Goal: Information Seeking & Learning: Find specific fact

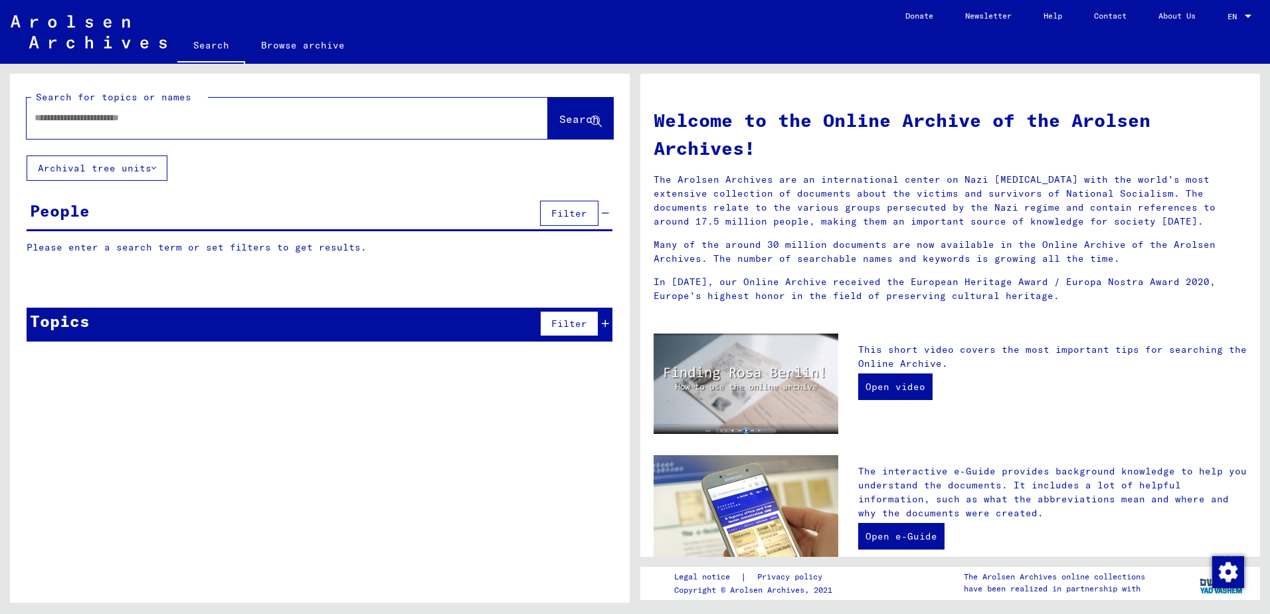
click at [115, 121] on input "text" at bounding box center [272, 118] width 474 height 14
type input "*********"
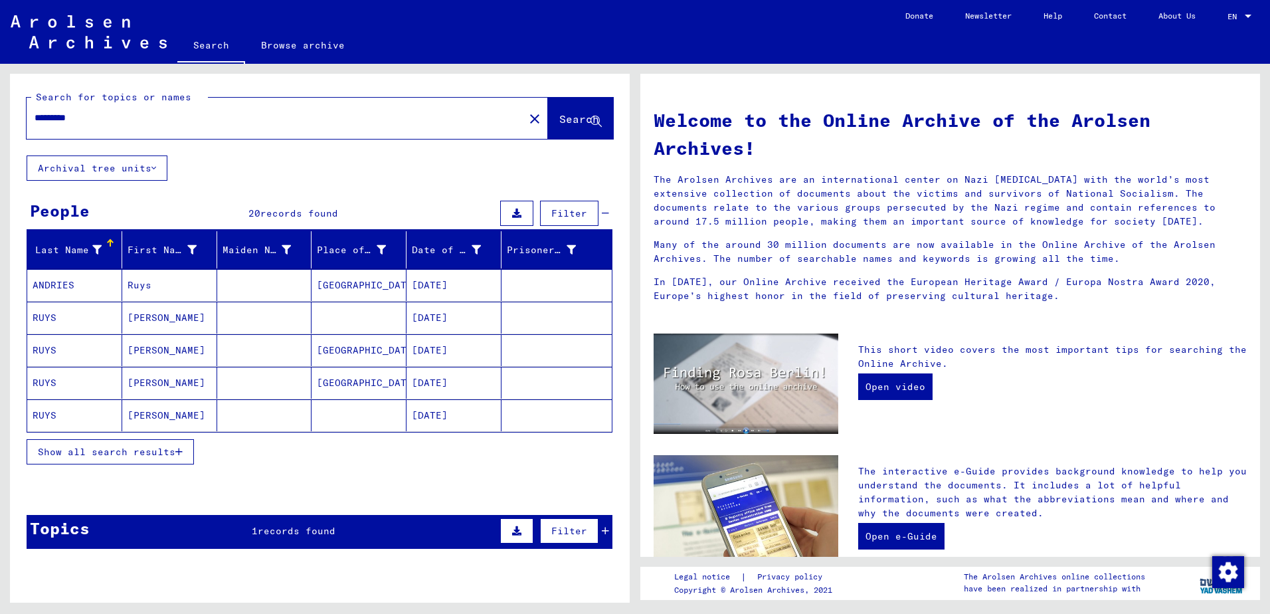
click at [114, 452] on span "Show all search results" at bounding box center [106, 452] width 137 height 12
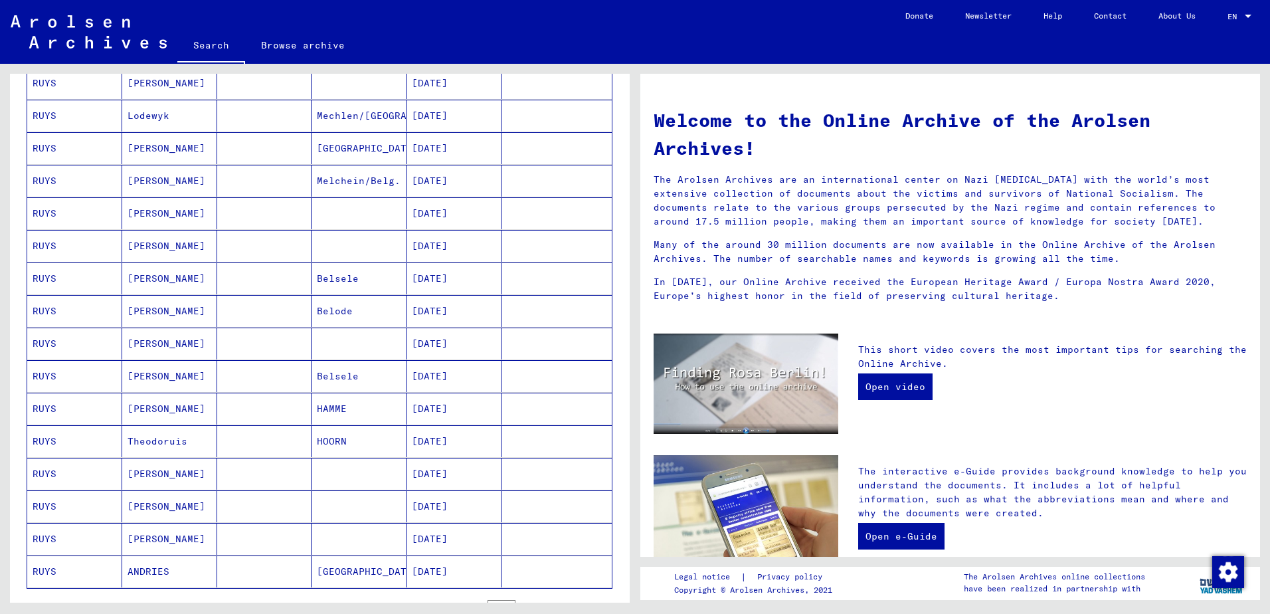
scroll to position [398, 0]
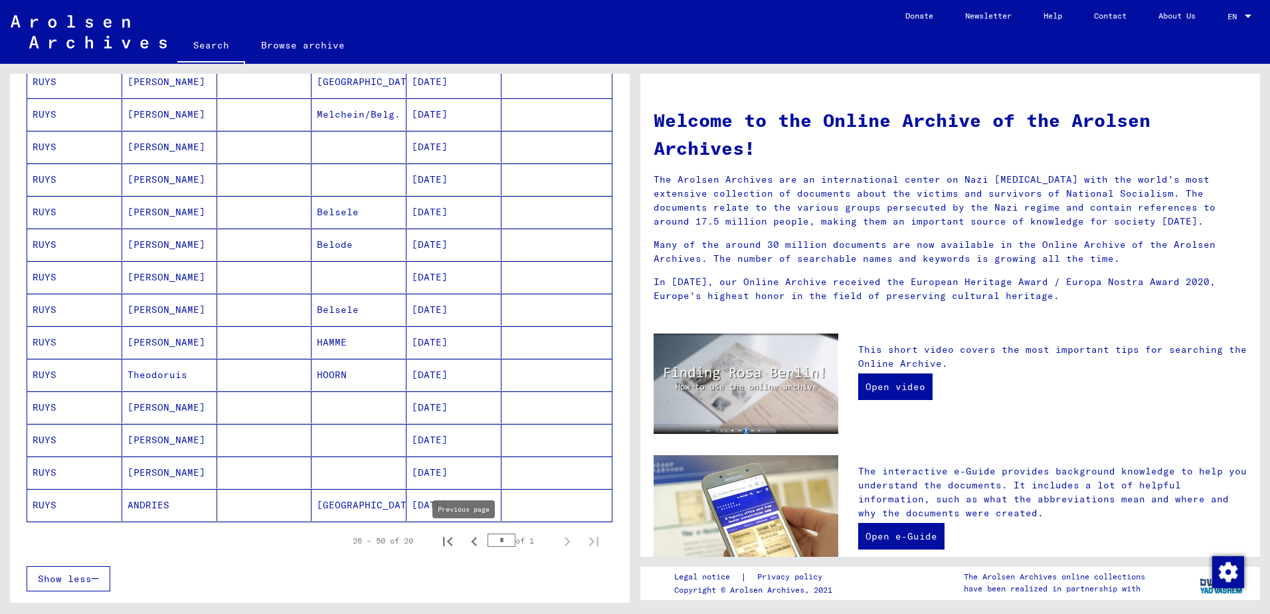
click at [465, 545] on icon "Previous page" at bounding box center [474, 541] width 19 height 19
type input "*"
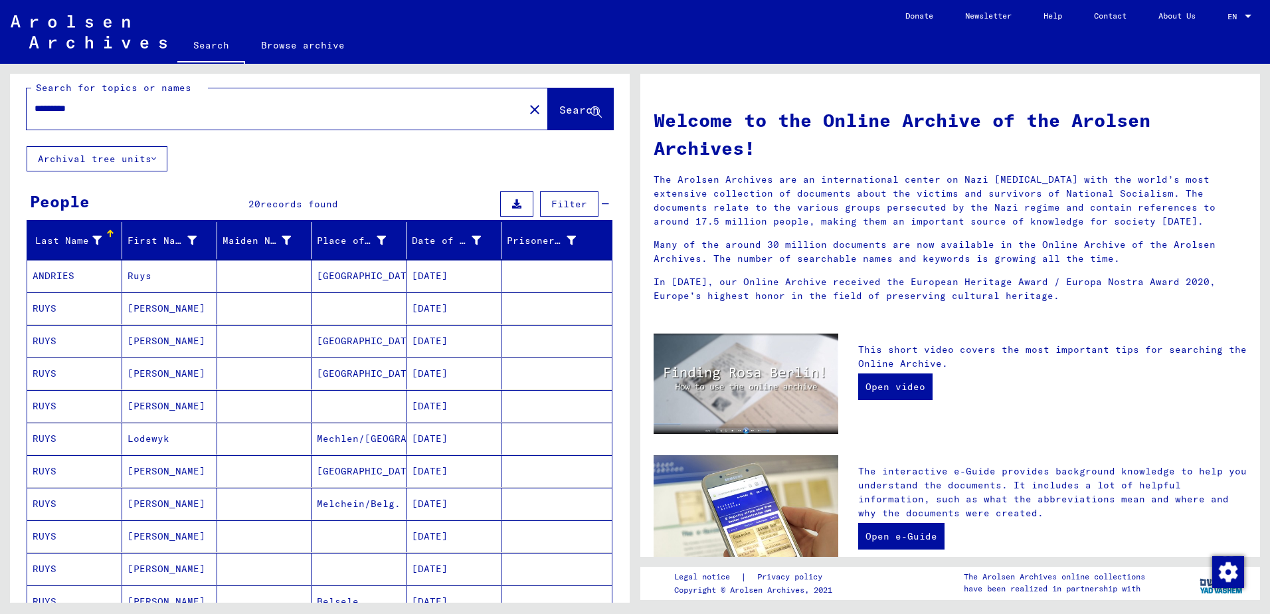
scroll to position [0, 0]
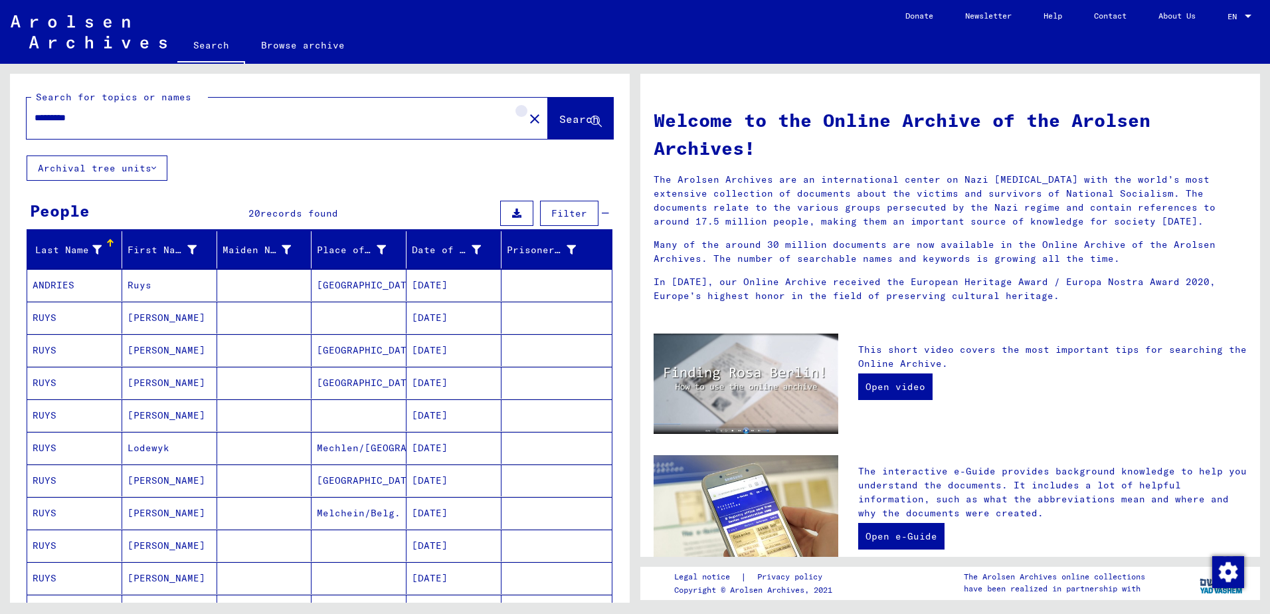
click at [527, 119] on mat-icon "close" at bounding box center [535, 119] width 16 height 16
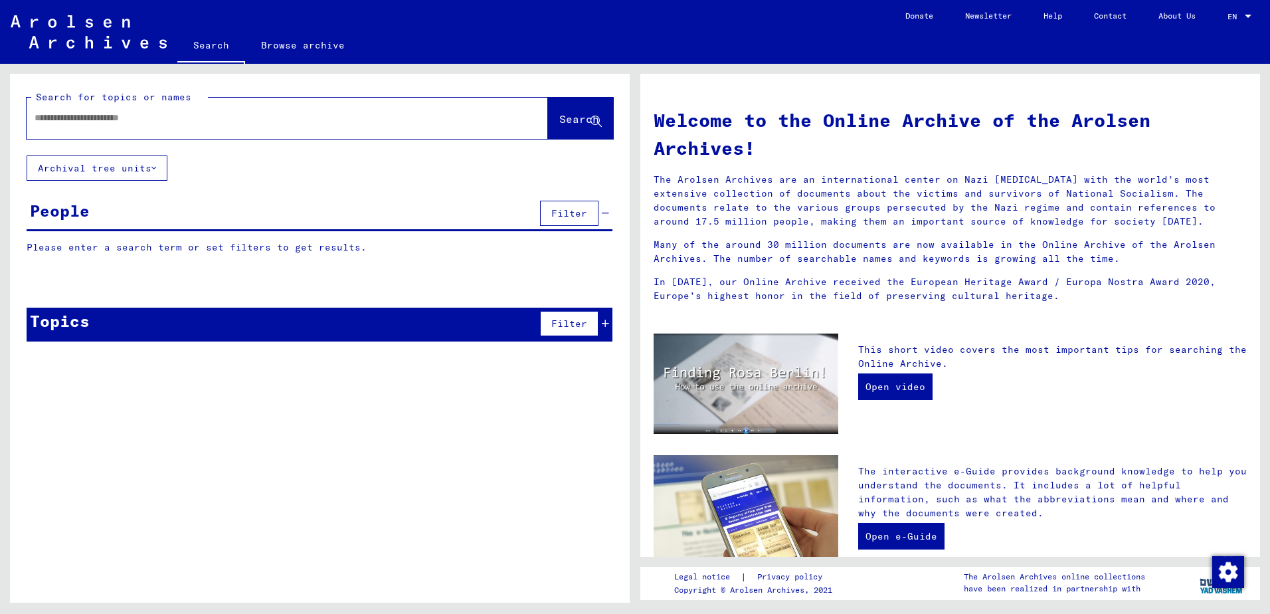
click at [80, 125] on div at bounding box center [267, 118] width 481 height 30
click at [75, 118] on input "text" at bounding box center [272, 118] width 474 height 14
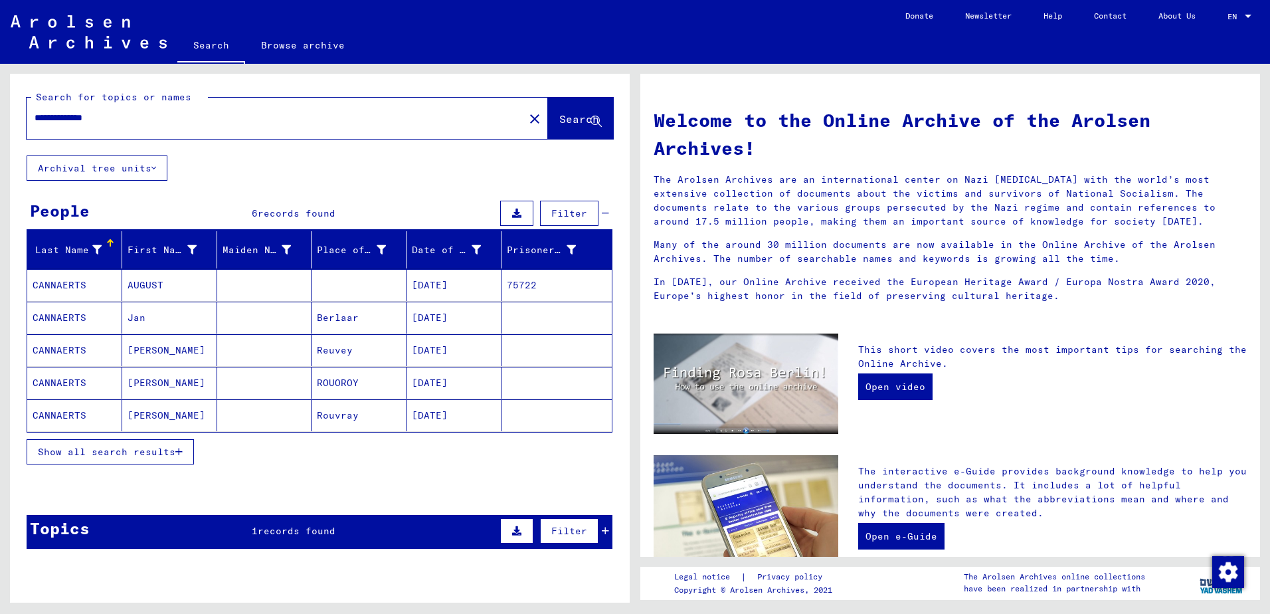
click at [73, 286] on mat-cell "CANNAERTS" at bounding box center [74, 285] width 95 height 32
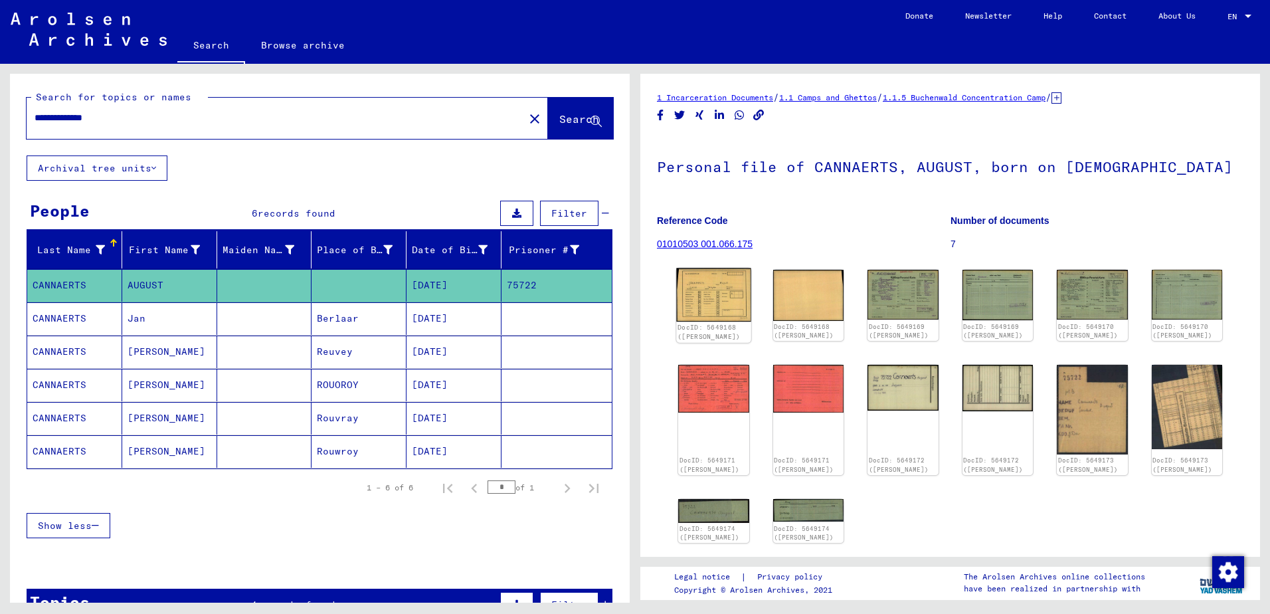
click at [717, 295] on img at bounding box center [713, 294] width 74 height 53
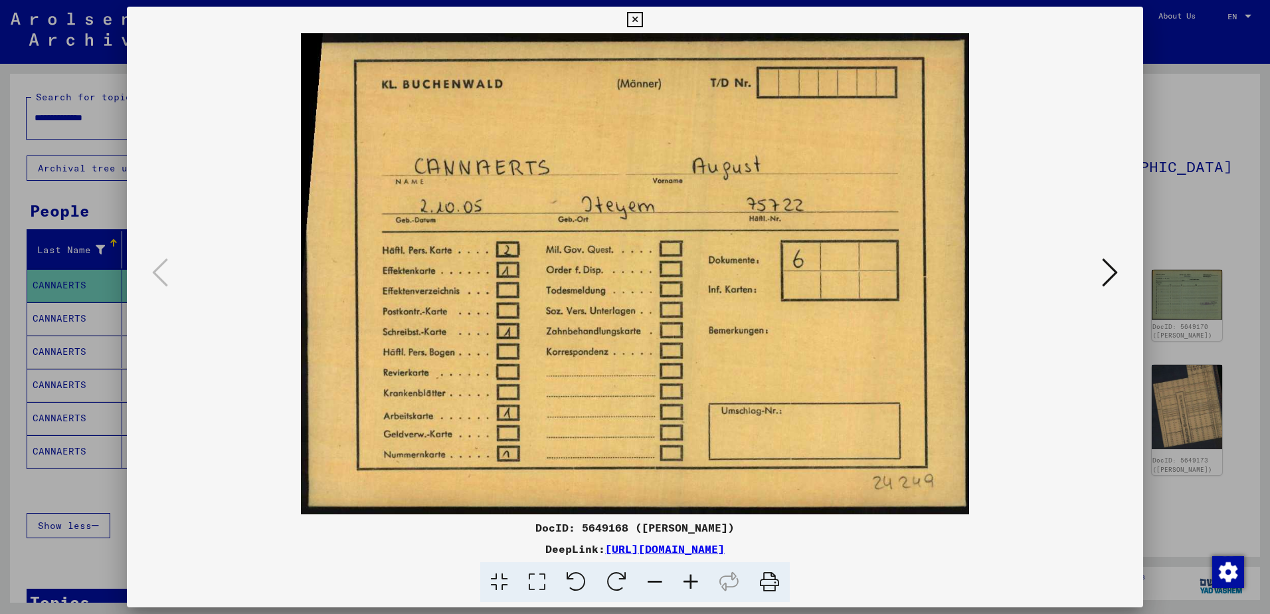
click at [768, 262] on img at bounding box center [635, 273] width 926 height 481
click at [1113, 271] on icon at bounding box center [1110, 272] width 16 height 32
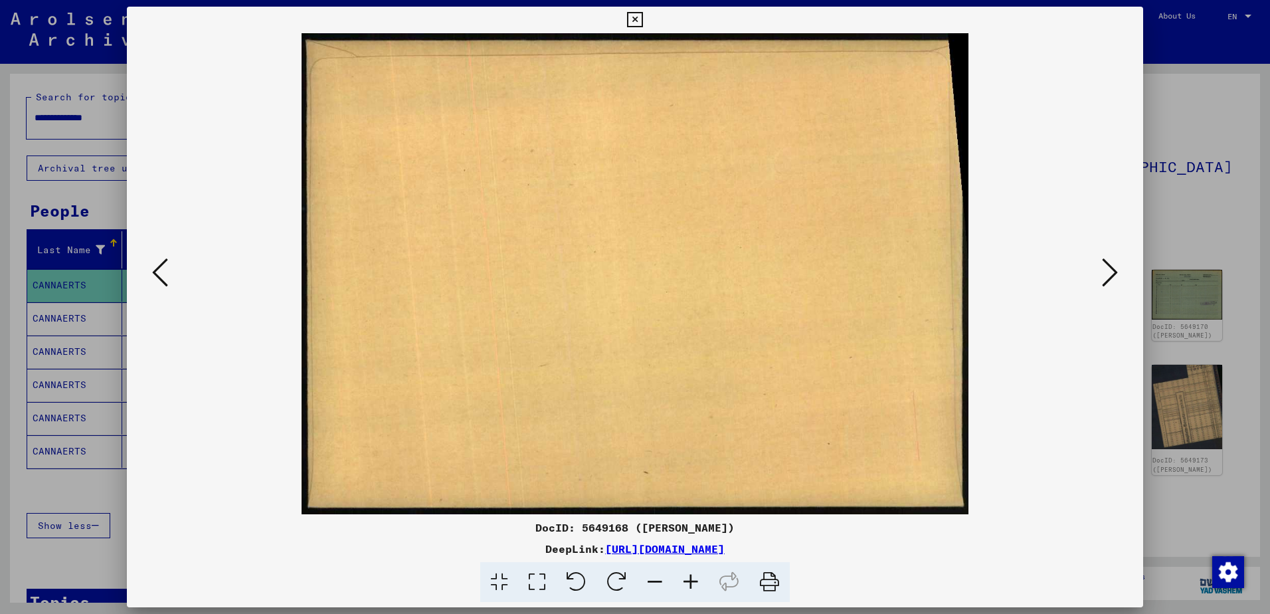
drag, startPoint x: 606, startPoint y: 286, endPoint x: 699, endPoint y: 278, distance: 93.3
click at [621, 284] on img at bounding box center [635, 273] width 926 height 481
click at [1110, 270] on icon at bounding box center [1110, 272] width 16 height 32
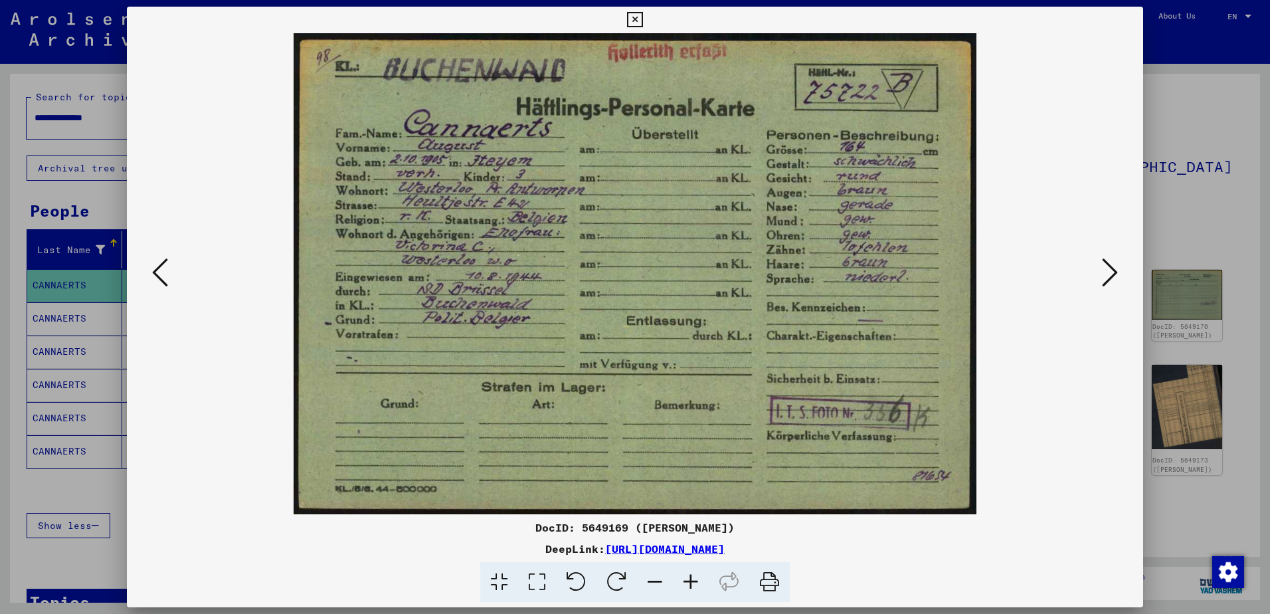
drag, startPoint x: 608, startPoint y: 370, endPoint x: 621, endPoint y: 365, distance: 14.1
click at [608, 370] on img at bounding box center [635, 273] width 926 height 481
click at [1112, 268] on icon at bounding box center [1110, 272] width 16 height 32
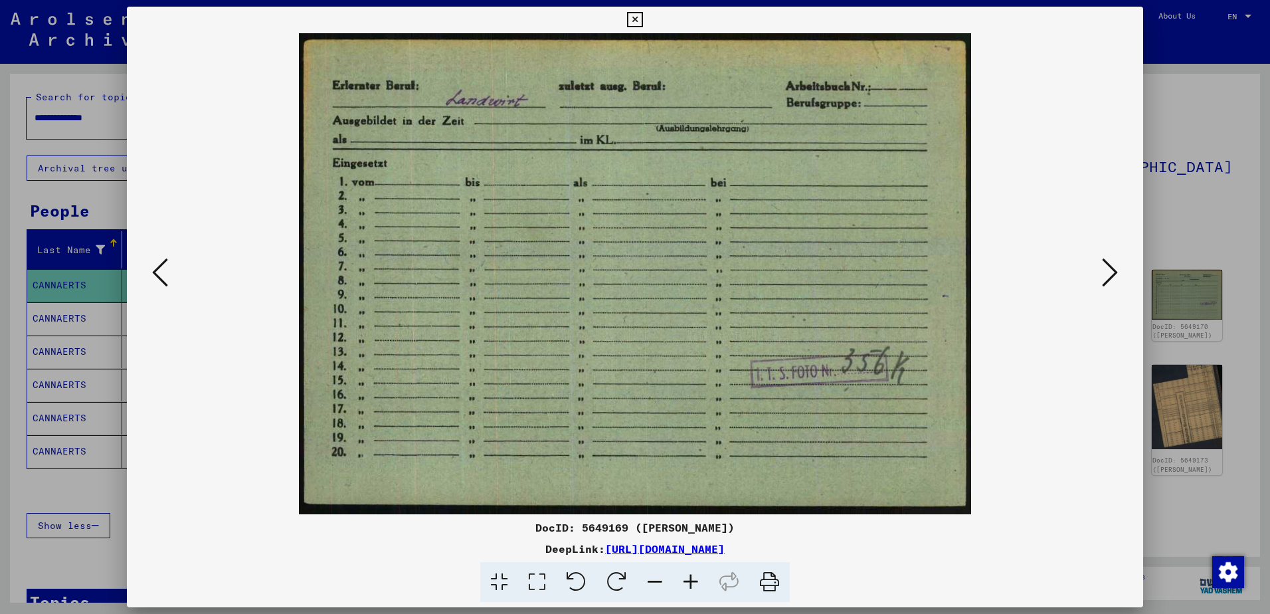
click at [683, 347] on img at bounding box center [635, 273] width 926 height 481
click at [1120, 280] on button at bounding box center [1110, 273] width 24 height 38
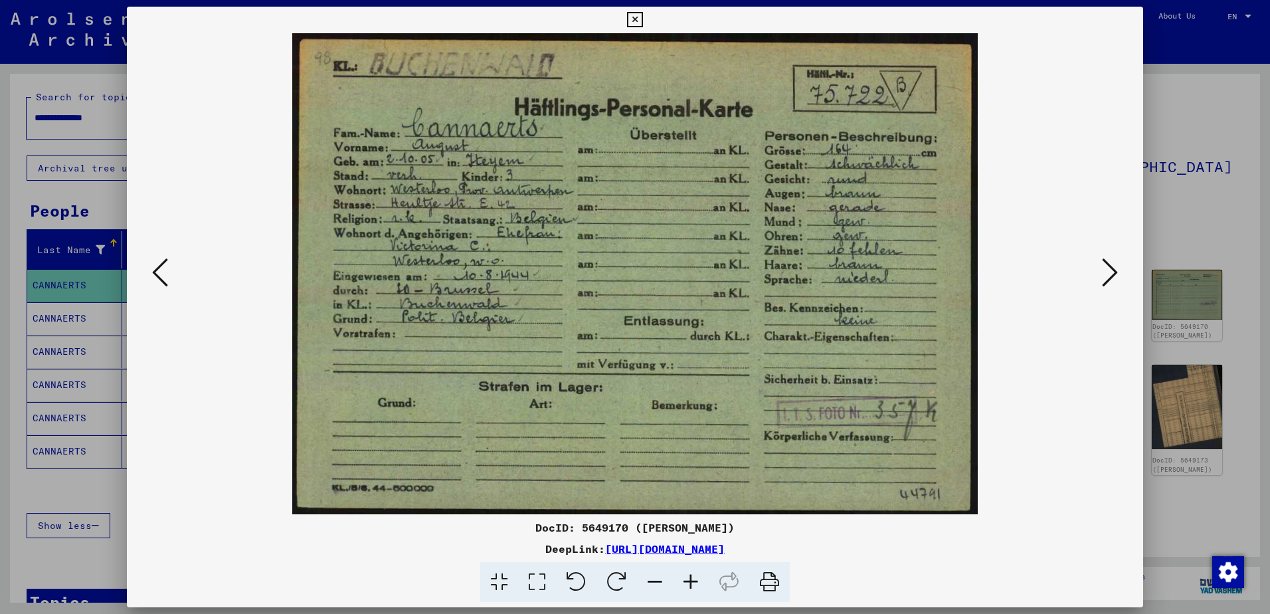
click at [472, 302] on img at bounding box center [635, 273] width 926 height 481
click at [1108, 272] on icon at bounding box center [1110, 272] width 16 height 32
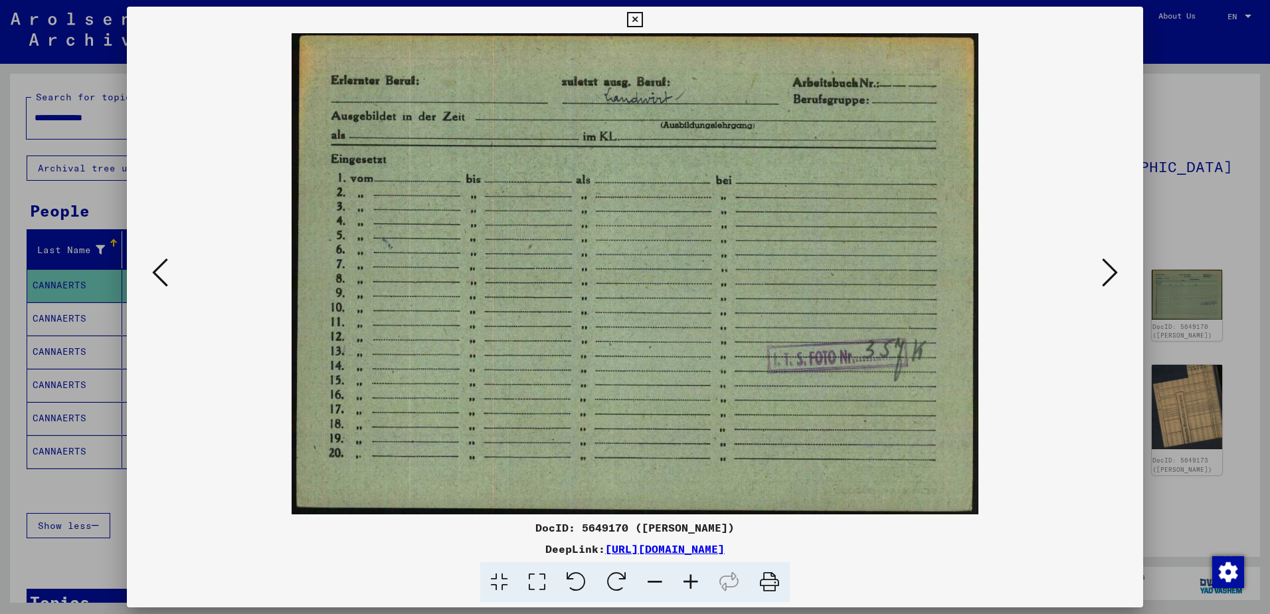
click at [638, 272] on img at bounding box center [635, 273] width 926 height 481
click at [1108, 271] on icon at bounding box center [1110, 272] width 16 height 32
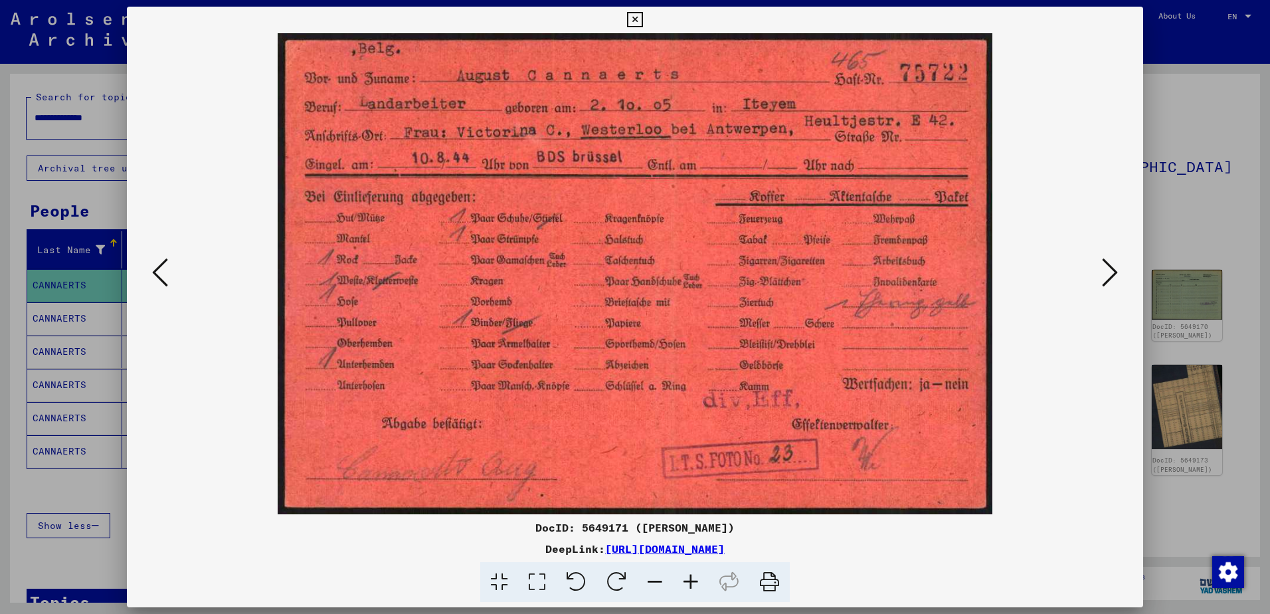
drag, startPoint x: 638, startPoint y: 288, endPoint x: 961, endPoint y: 299, distance: 323.6
click at [640, 288] on img at bounding box center [635, 273] width 926 height 481
click at [1110, 282] on icon at bounding box center [1110, 272] width 16 height 32
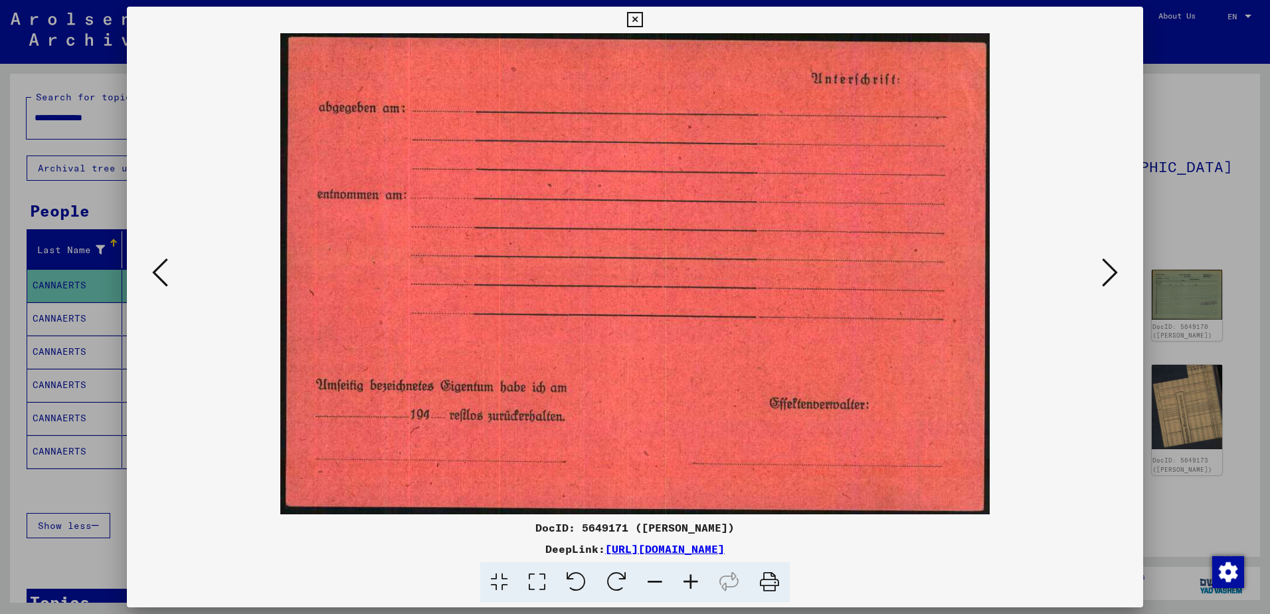
click at [667, 295] on img at bounding box center [635, 273] width 926 height 481
drag, startPoint x: 648, startPoint y: 301, endPoint x: 711, endPoint y: 288, distance: 64.3
click at [660, 296] on img at bounding box center [635, 273] width 926 height 481
click at [1102, 272] on icon at bounding box center [1110, 272] width 16 height 32
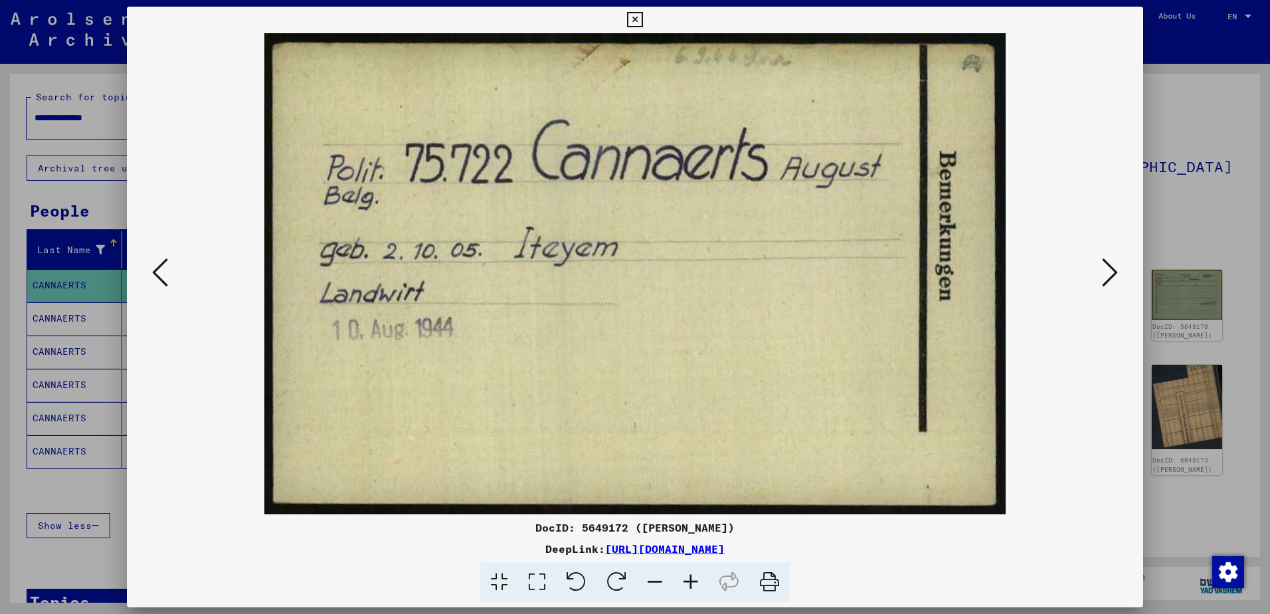
click at [640, 314] on img at bounding box center [635, 273] width 926 height 481
click at [1099, 264] on button at bounding box center [1110, 273] width 24 height 38
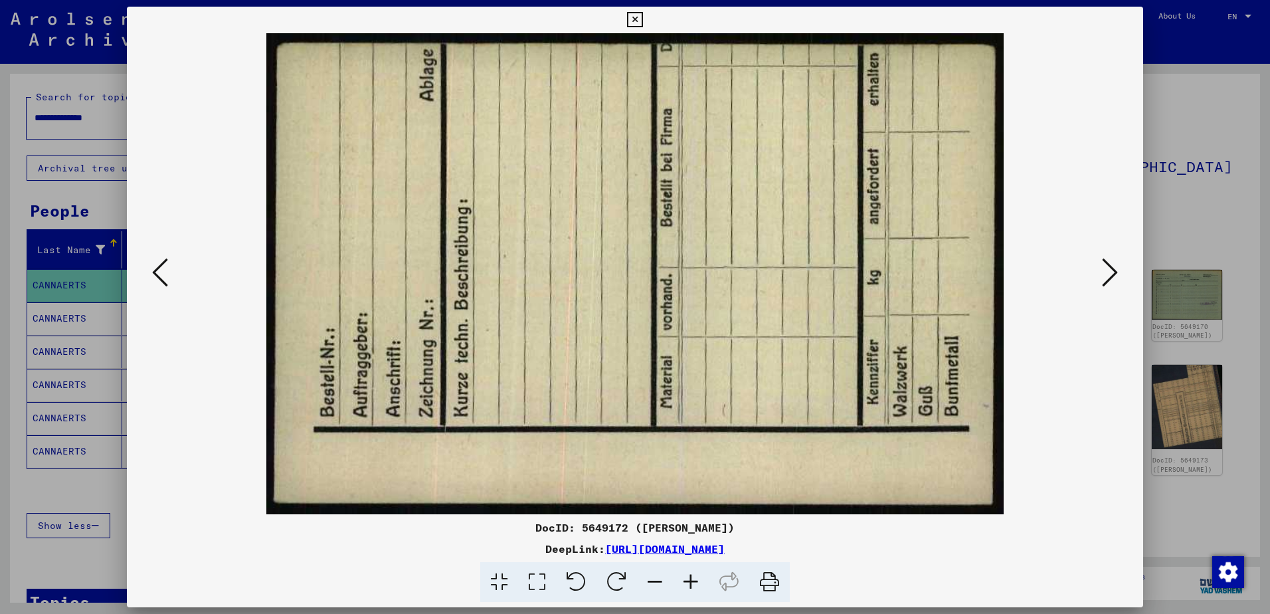
drag, startPoint x: 737, startPoint y: 304, endPoint x: 1151, endPoint y: 290, distance: 414.0
click at [742, 301] on img at bounding box center [635, 273] width 926 height 481
click at [1106, 267] on icon at bounding box center [1110, 272] width 16 height 32
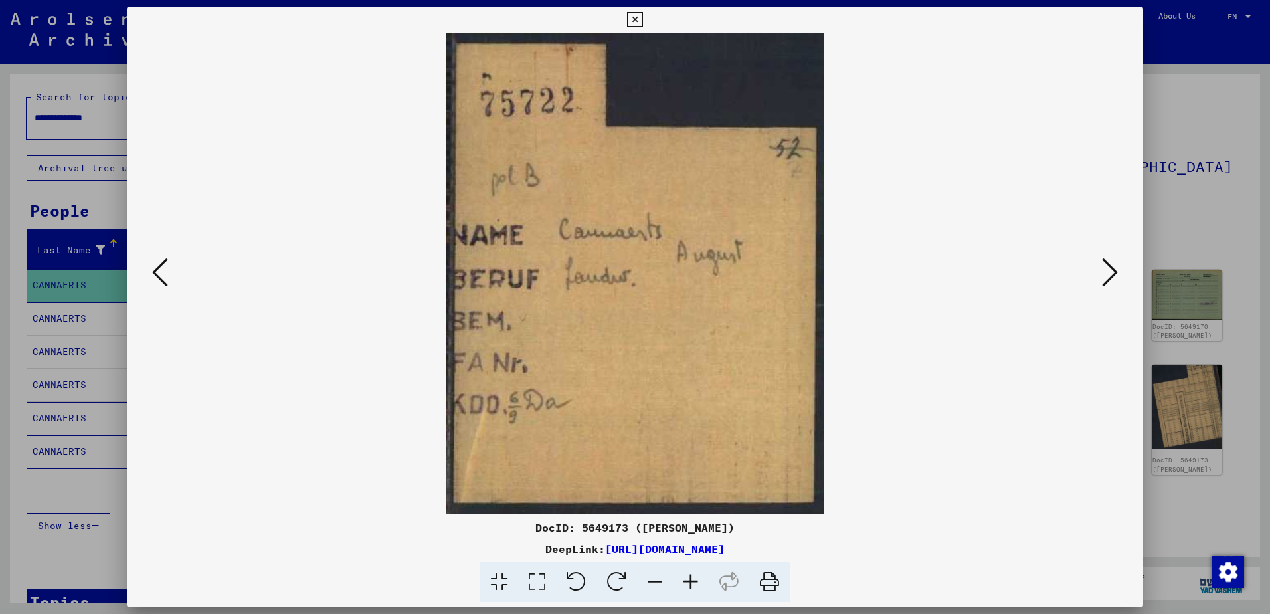
click at [628, 256] on img at bounding box center [635, 273] width 926 height 481
click at [1110, 274] on icon at bounding box center [1110, 272] width 16 height 32
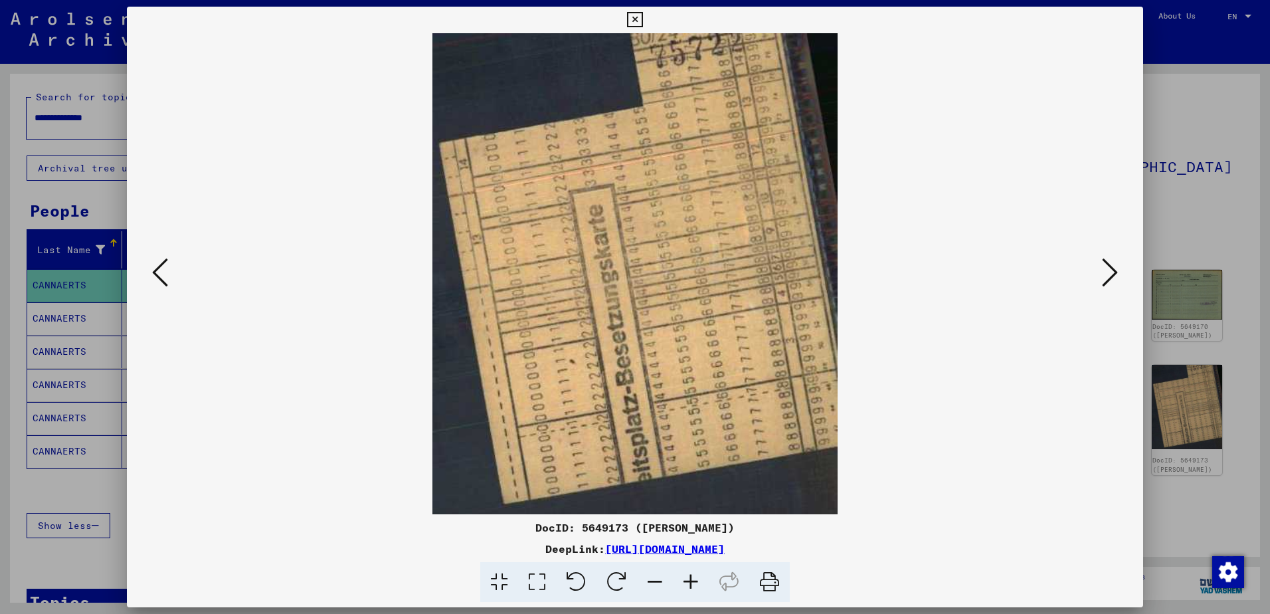
click at [699, 264] on img at bounding box center [635, 273] width 926 height 481
drag, startPoint x: 1104, startPoint y: 272, endPoint x: 1057, endPoint y: 262, distance: 48.7
click at [1104, 272] on icon at bounding box center [1110, 272] width 16 height 32
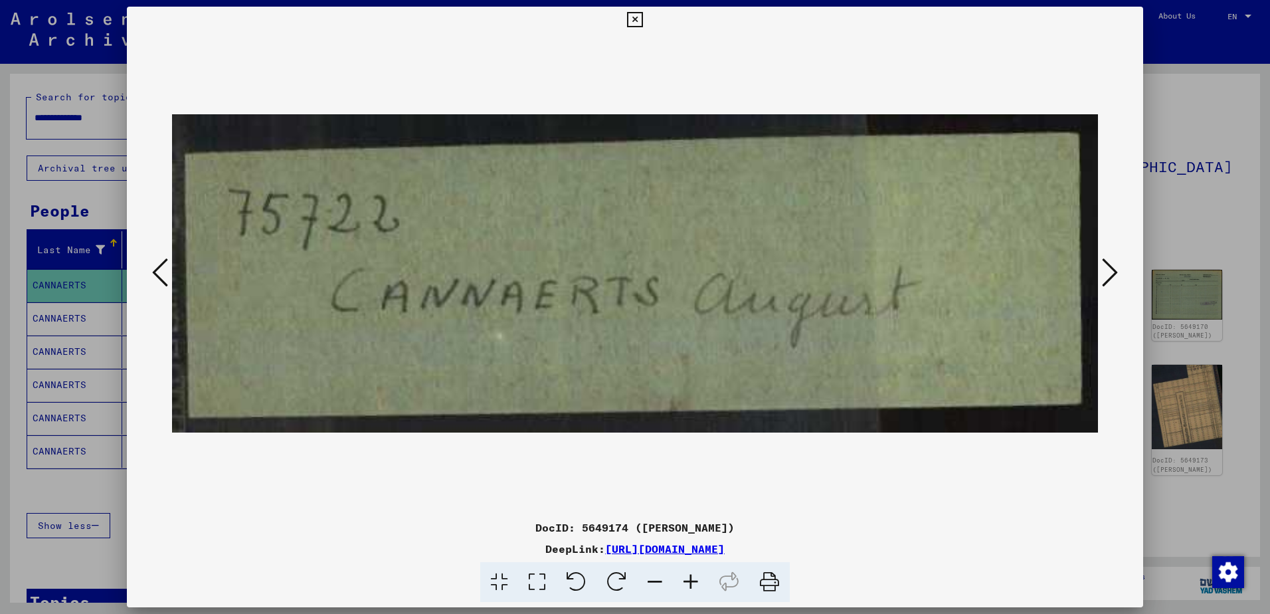
click at [667, 294] on img at bounding box center [635, 273] width 926 height 481
drag, startPoint x: 1104, startPoint y: 274, endPoint x: 1047, endPoint y: 282, distance: 57.7
click at [1103, 274] on icon at bounding box center [1110, 272] width 16 height 32
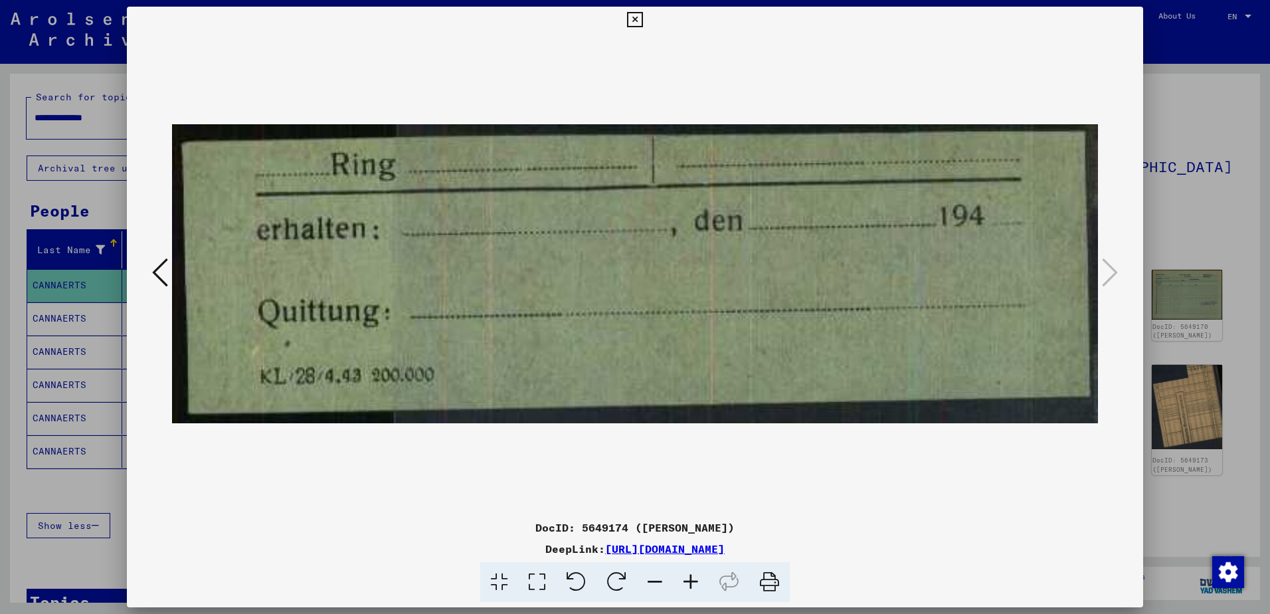
click at [802, 287] on img at bounding box center [635, 273] width 926 height 481
click at [729, 310] on img at bounding box center [635, 273] width 926 height 481
click at [632, 17] on icon at bounding box center [634, 20] width 15 height 16
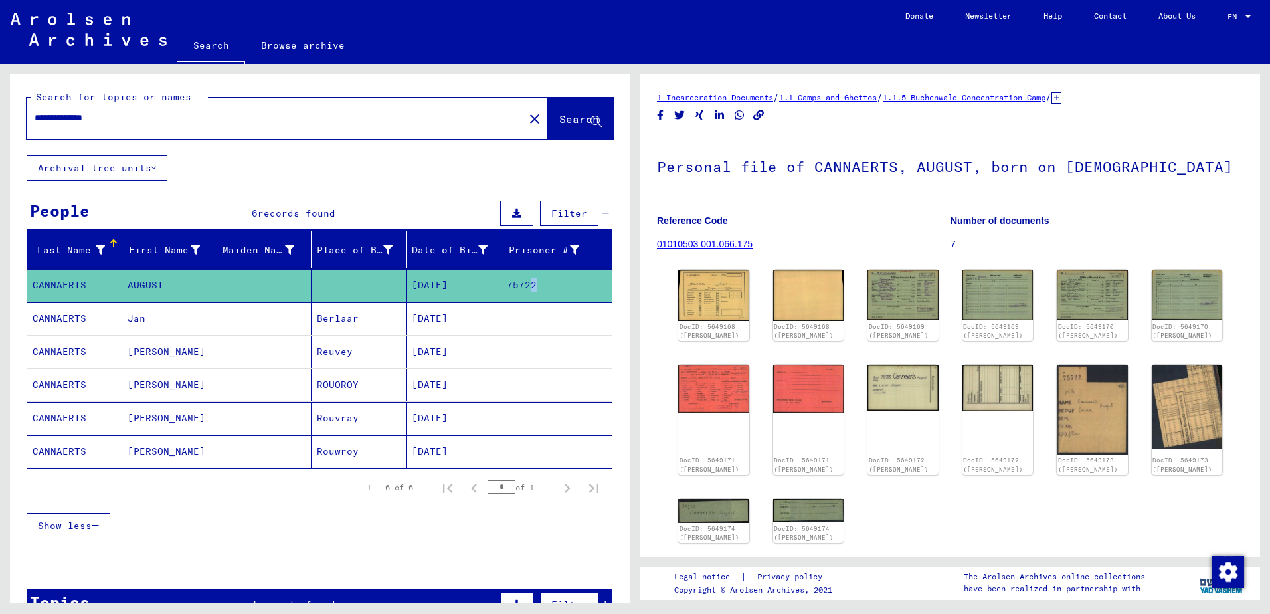
click at [518, 281] on mat-cell "75722" at bounding box center [556, 285] width 110 height 33
click at [517, 281] on mat-cell "75722" at bounding box center [556, 285] width 110 height 33
click at [527, 285] on mat-cell "75722" at bounding box center [556, 285] width 110 height 33
click at [529, 284] on mat-cell "75722" at bounding box center [556, 285] width 110 height 33
drag, startPoint x: 128, startPoint y: 124, endPoint x: 31, endPoint y: 118, distance: 97.8
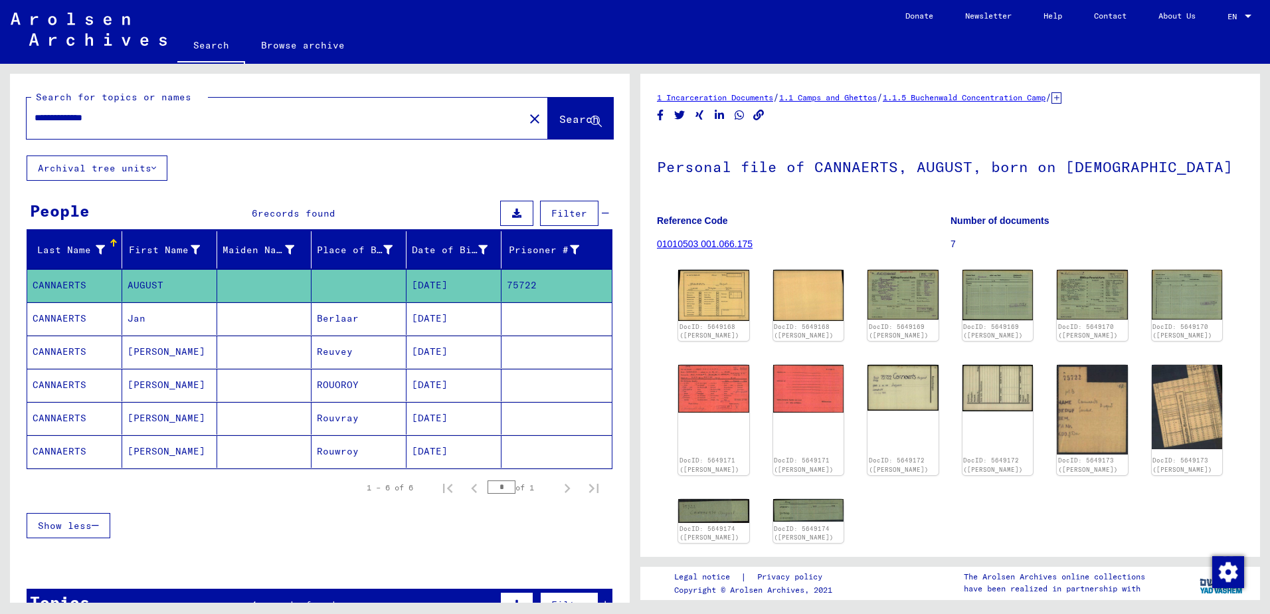
click at [31, 118] on div "**********" at bounding box center [271, 118] width 489 height 30
type input "*****"
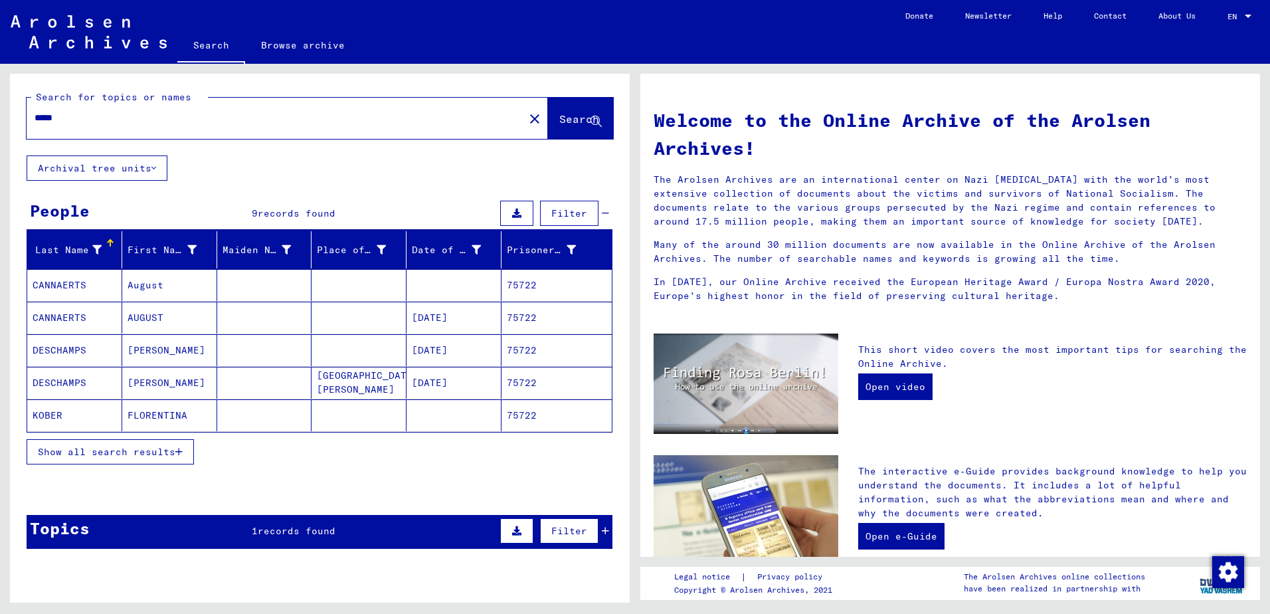
click at [84, 448] on span "Show all search results" at bounding box center [106, 452] width 137 height 12
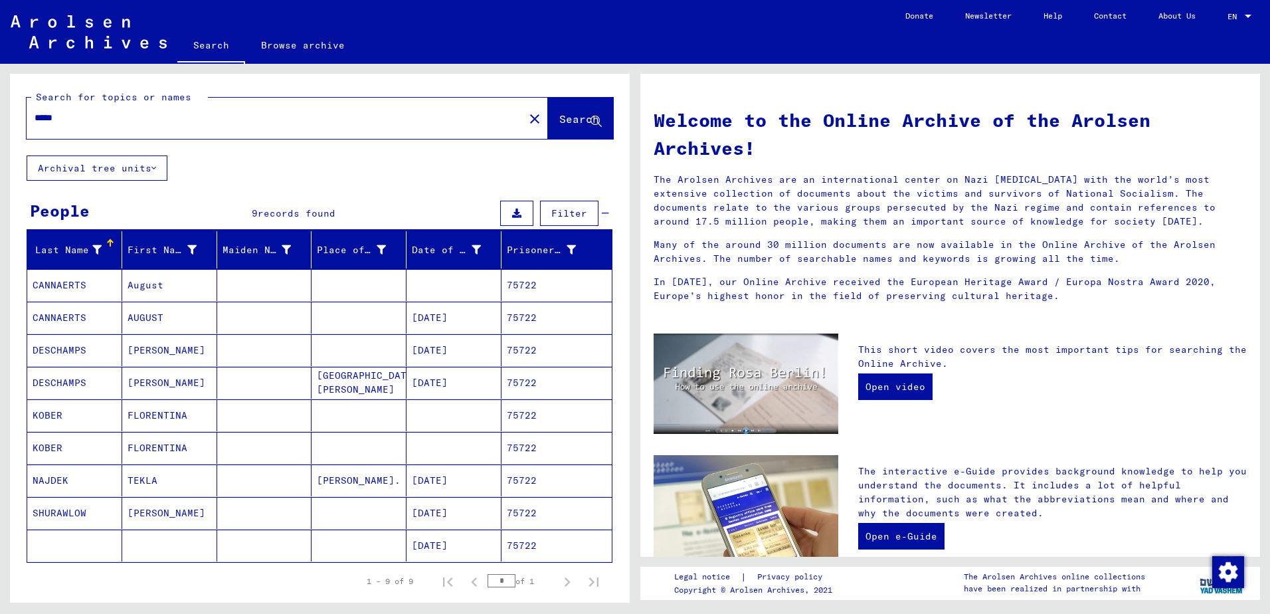
click at [72, 280] on mat-cell "CANNAERTS" at bounding box center [74, 285] width 95 height 32
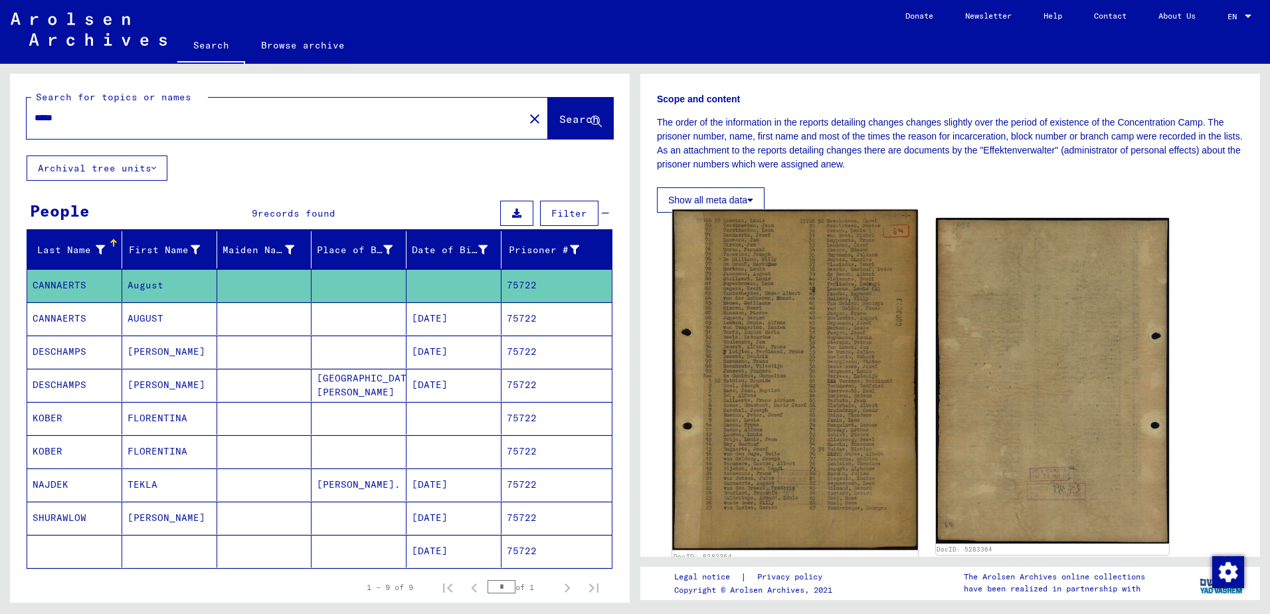
scroll to position [199, 0]
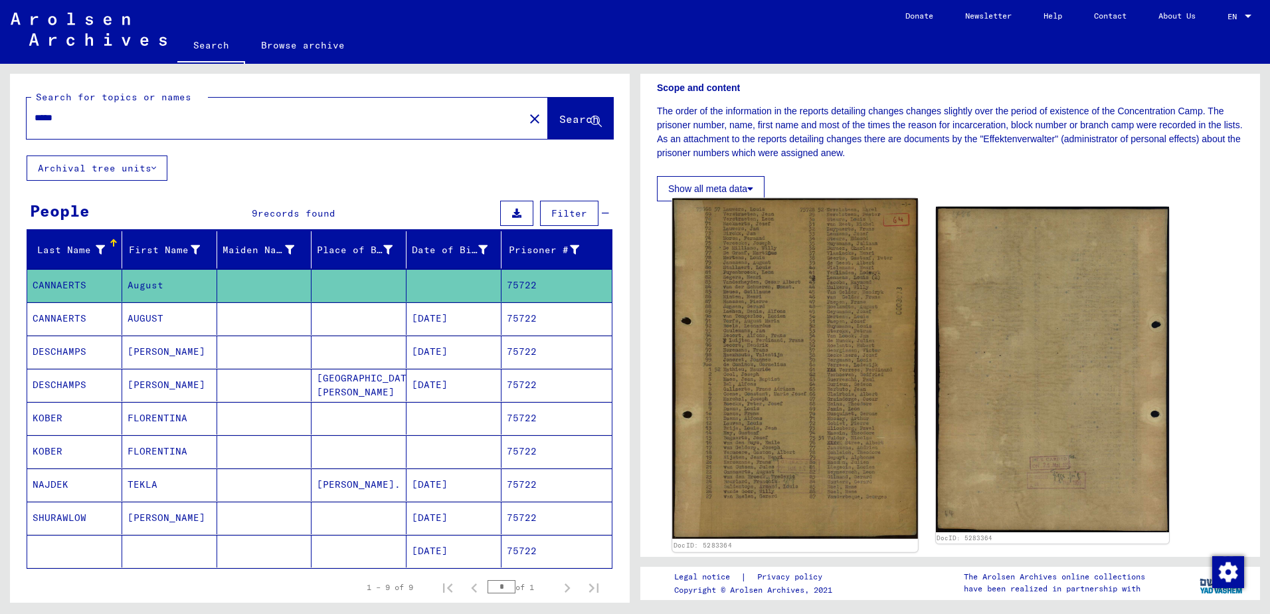
click at [781, 392] on img at bounding box center [794, 369] width 245 height 340
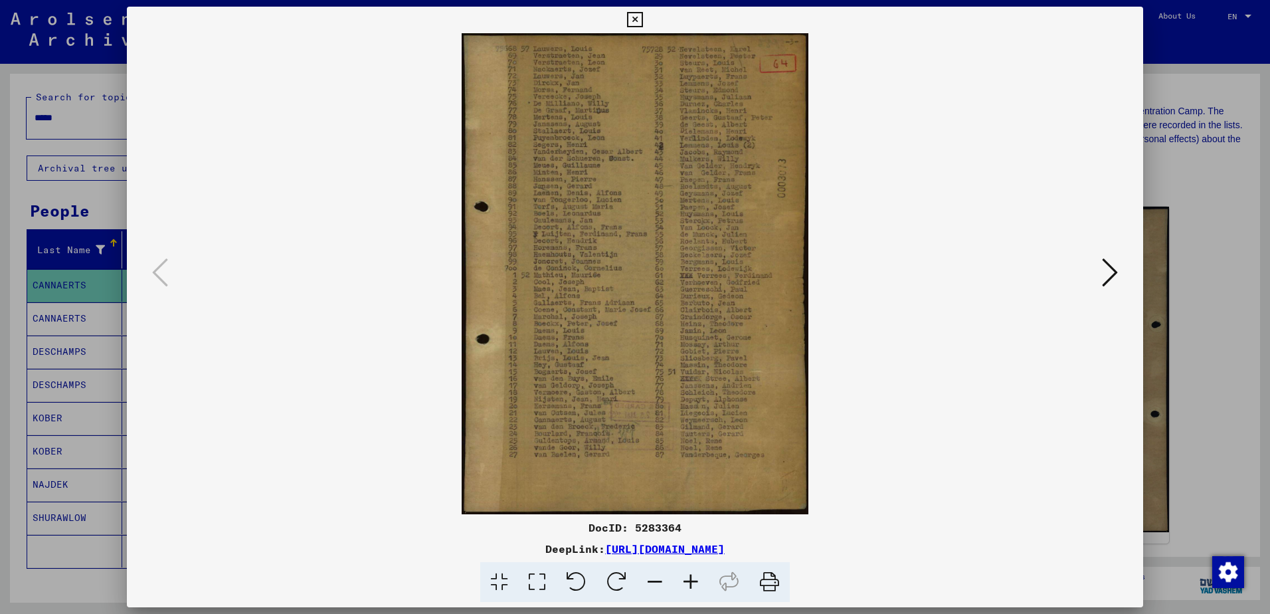
click at [646, 344] on img at bounding box center [635, 273] width 926 height 481
click at [1110, 266] on icon at bounding box center [1110, 272] width 16 height 32
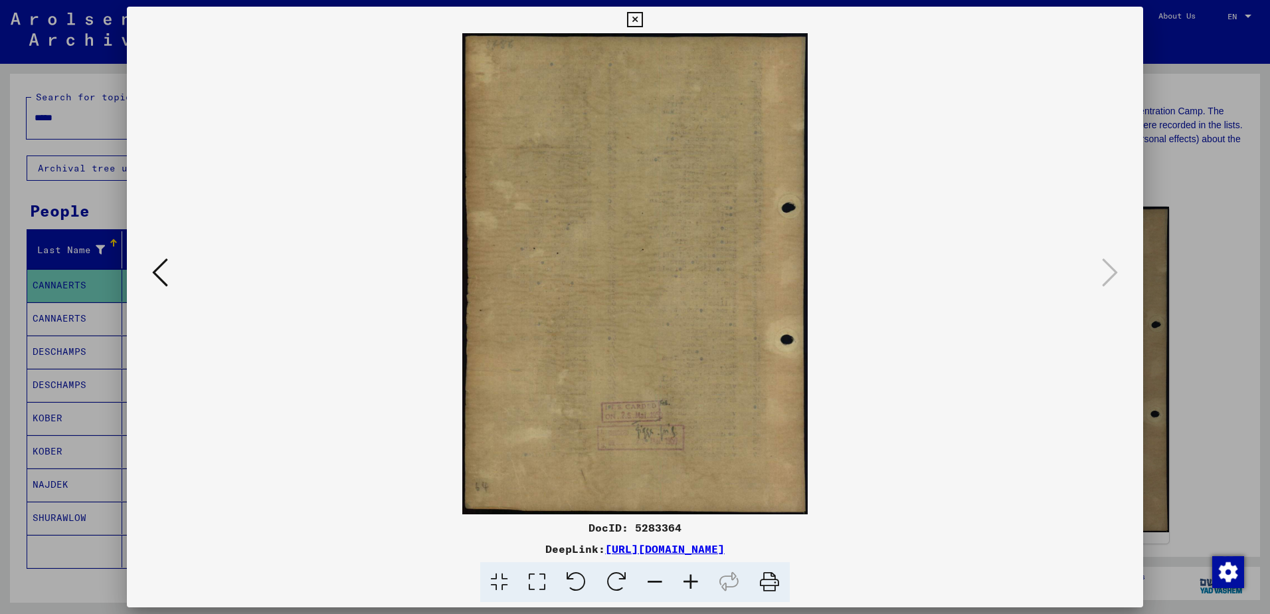
drag, startPoint x: 705, startPoint y: 308, endPoint x: 701, endPoint y: 251, distance: 57.3
click at [704, 305] on img at bounding box center [635, 273] width 926 height 481
click at [633, 19] on icon at bounding box center [634, 20] width 15 height 16
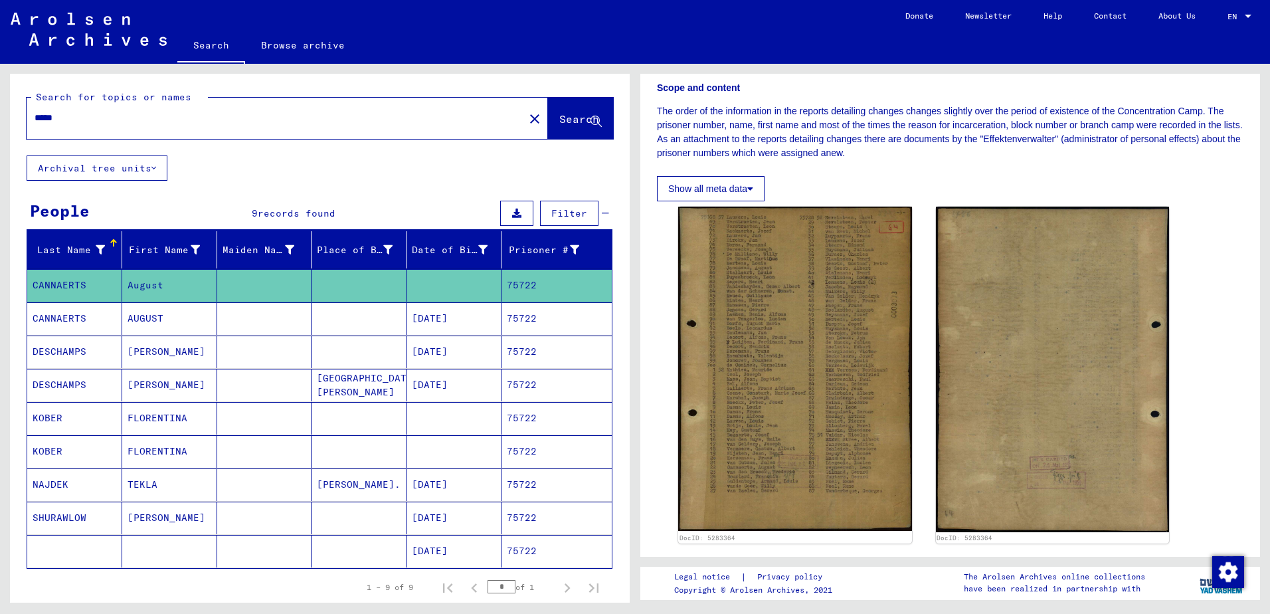
click at [39, 325] on mat-cell "CANNAERTS" at bounding box center [74, 318] width 95 height 33
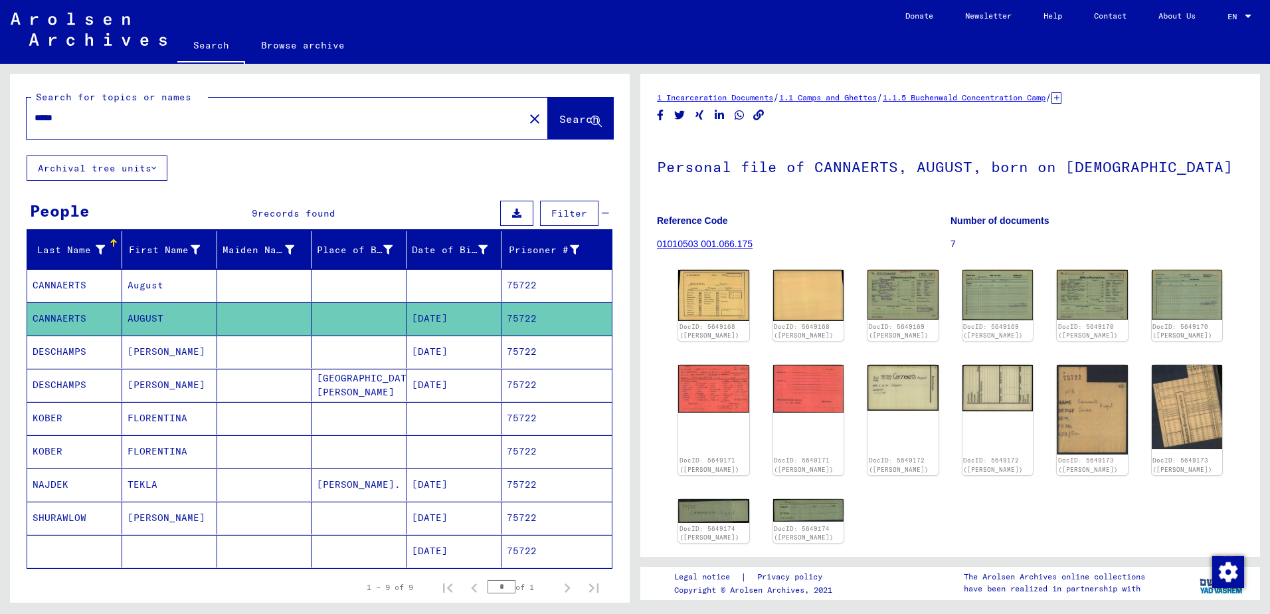
click at [527, 119] on mat-icon "close" at bounding box center [535, 119] width 16 height 16
